Goal: Go to known website: Access a specific website the user already knows

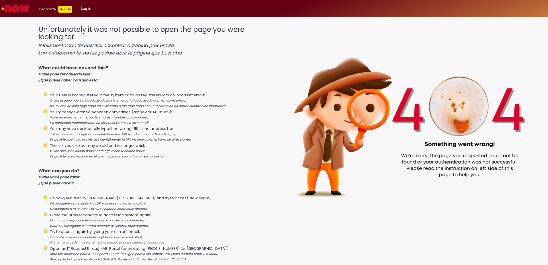
click at [87, 10] on link "Log in" at bounding box center [86, 8] width 19 height 17
